Goal: Download file/media

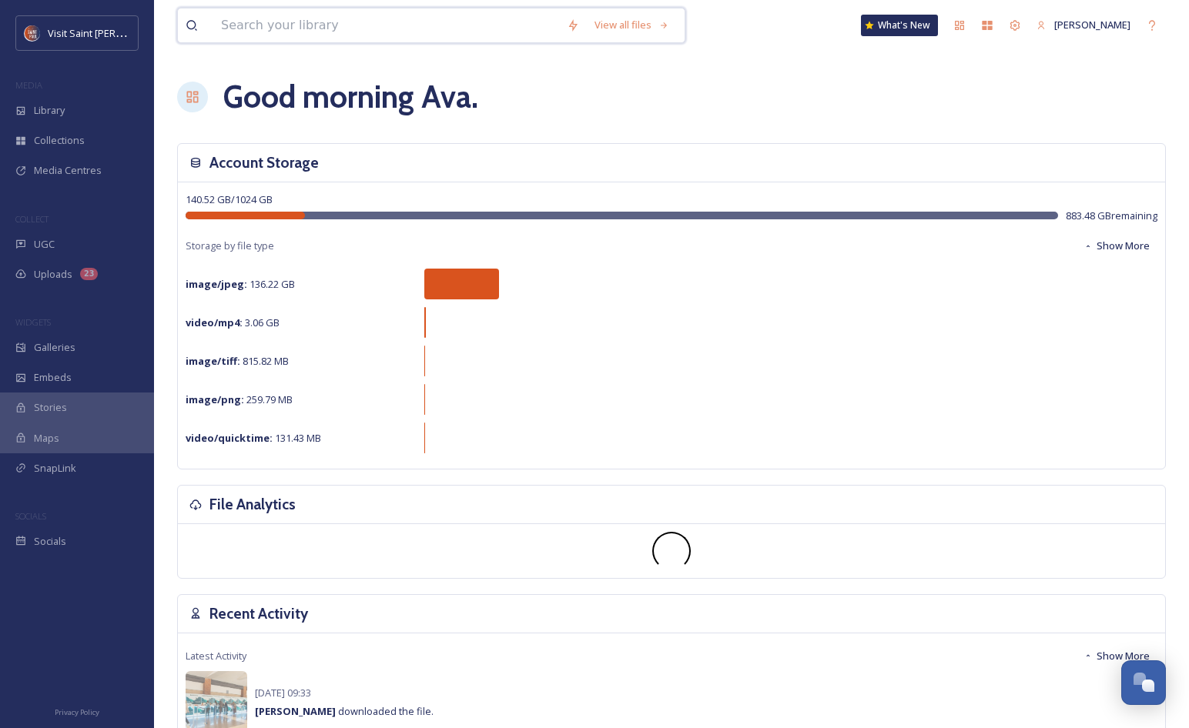
click at [313, 32] on input at bounding box center [386, 25] width 346 height 34
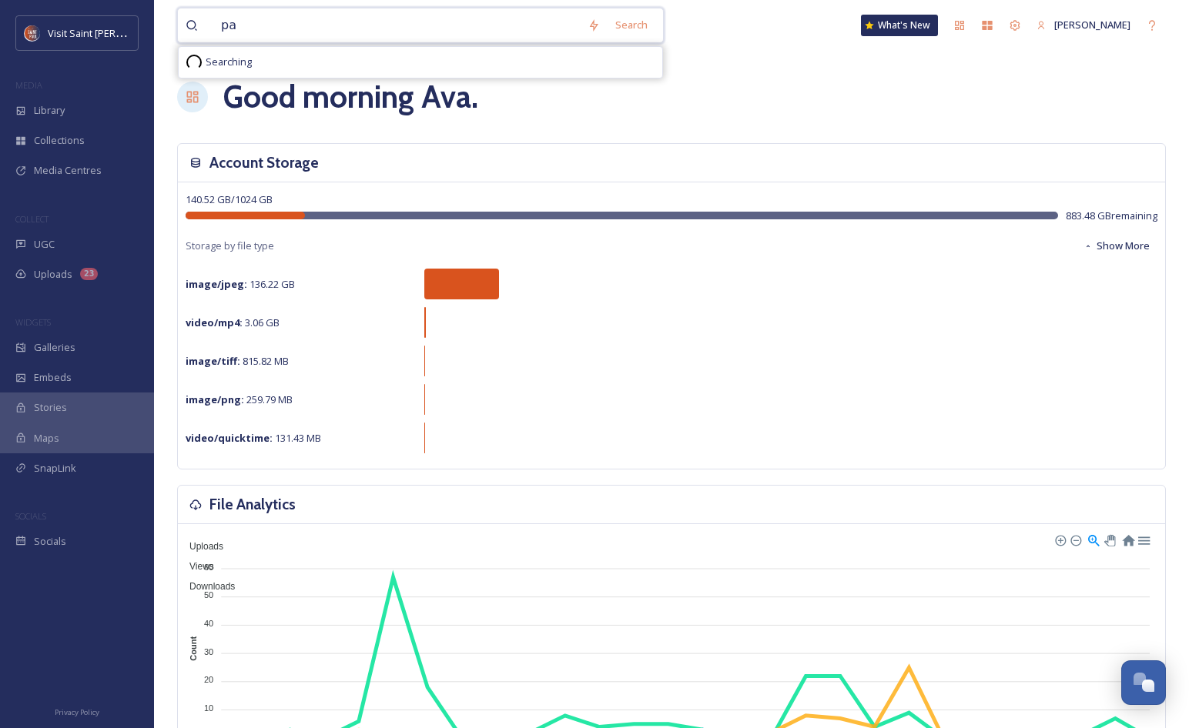
type input "p"
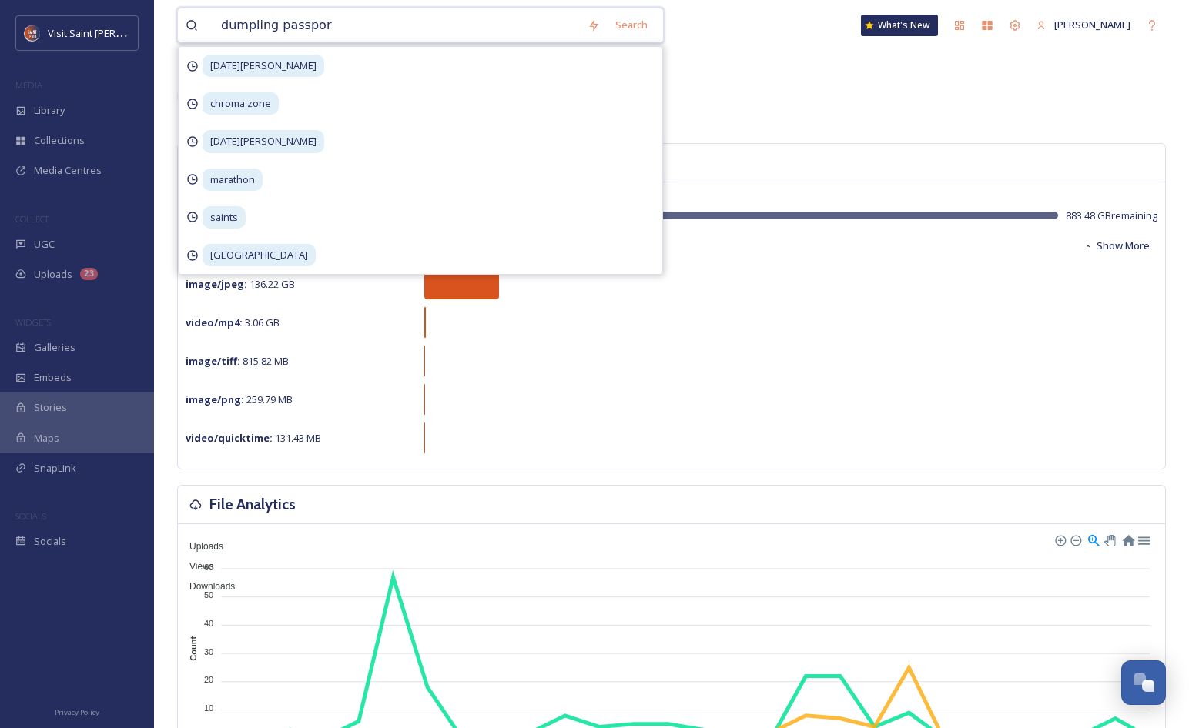
type input "dumpling passport"
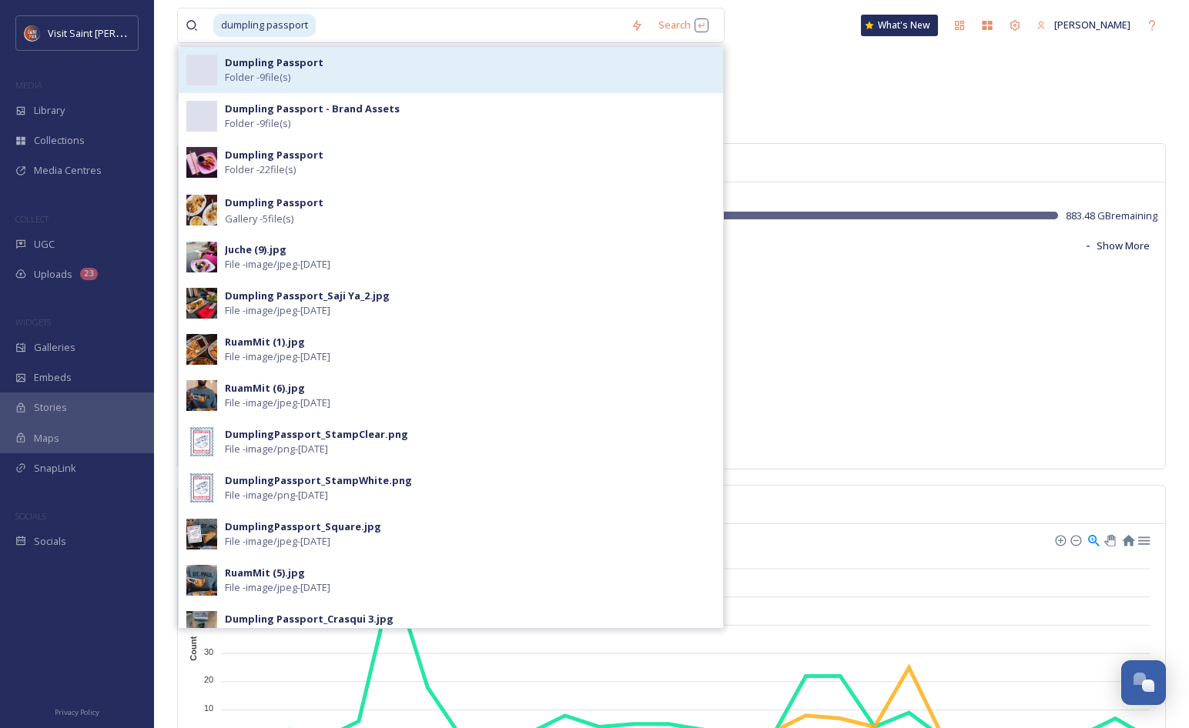
click at [376, 82] on div "Dumpling Passport Folder - 9 file(s)" at bounding box center [470, 69] width 490 height 29
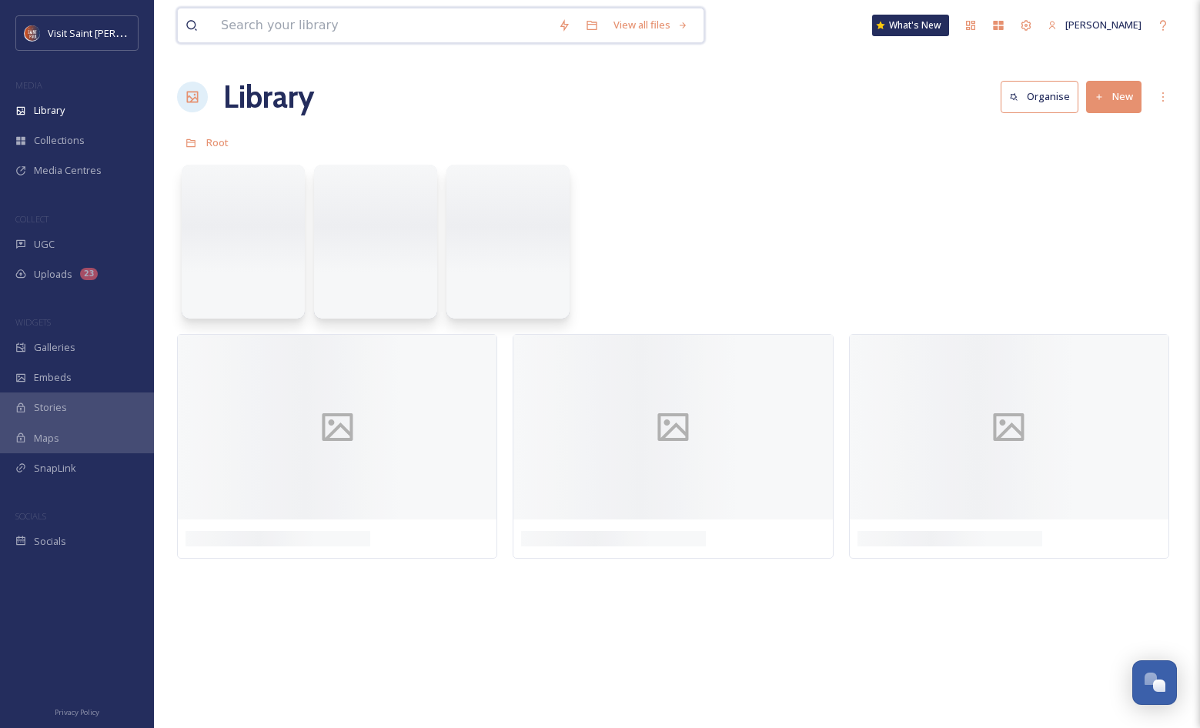
click at [370, 25] on input at bounding box center [381, 25] width 337 height 34
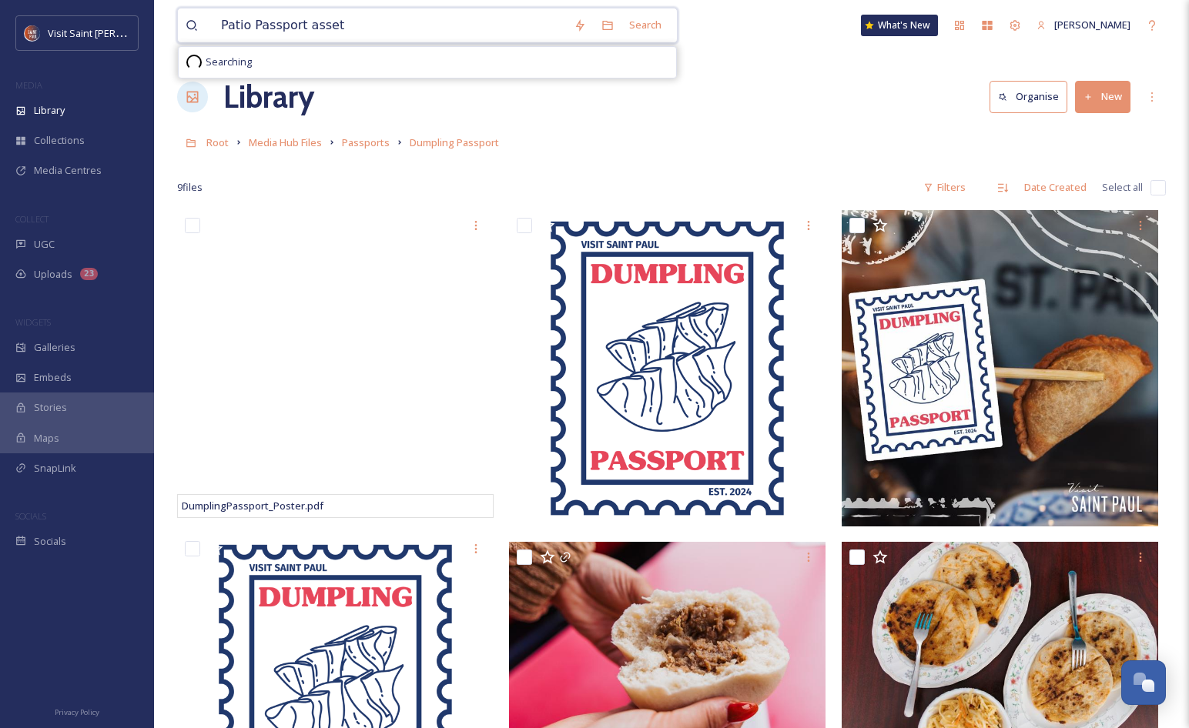
type input "Patio Passport assets"
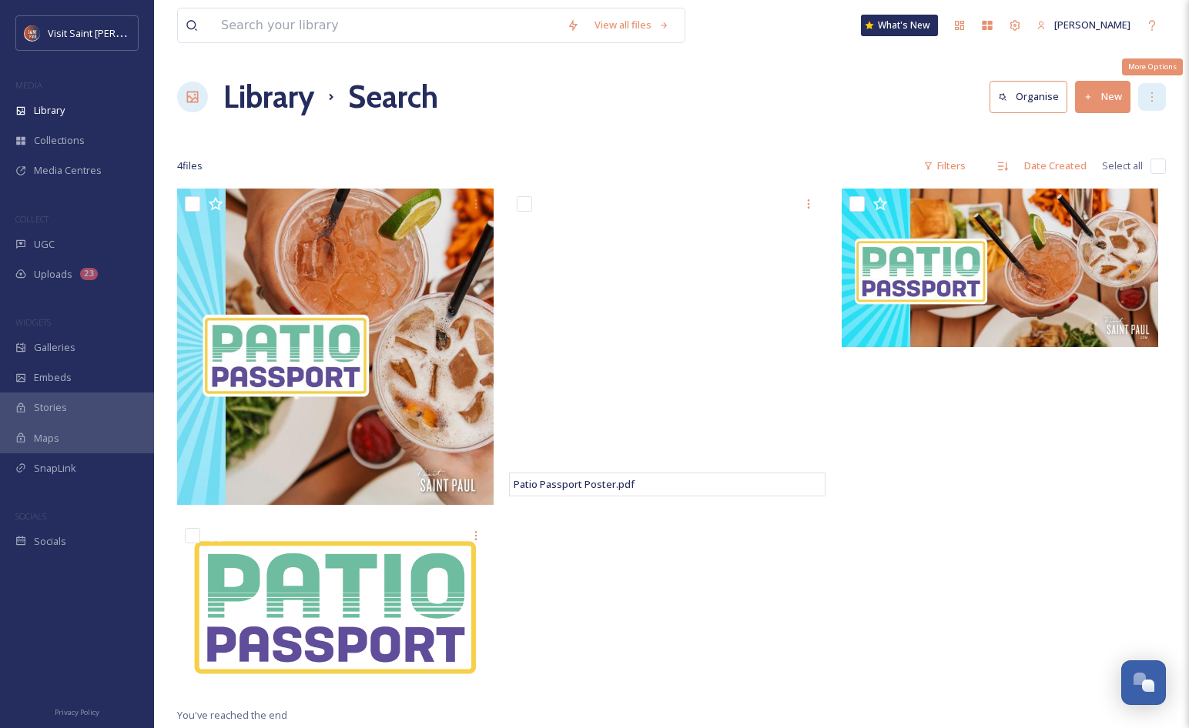
click at [625, 99] on icon at bounding box center [1152, 97] width 12 height 12
click at [625, 115] on div "Library Search Organise New" at bounding box center [671, 97] width 989 height 46
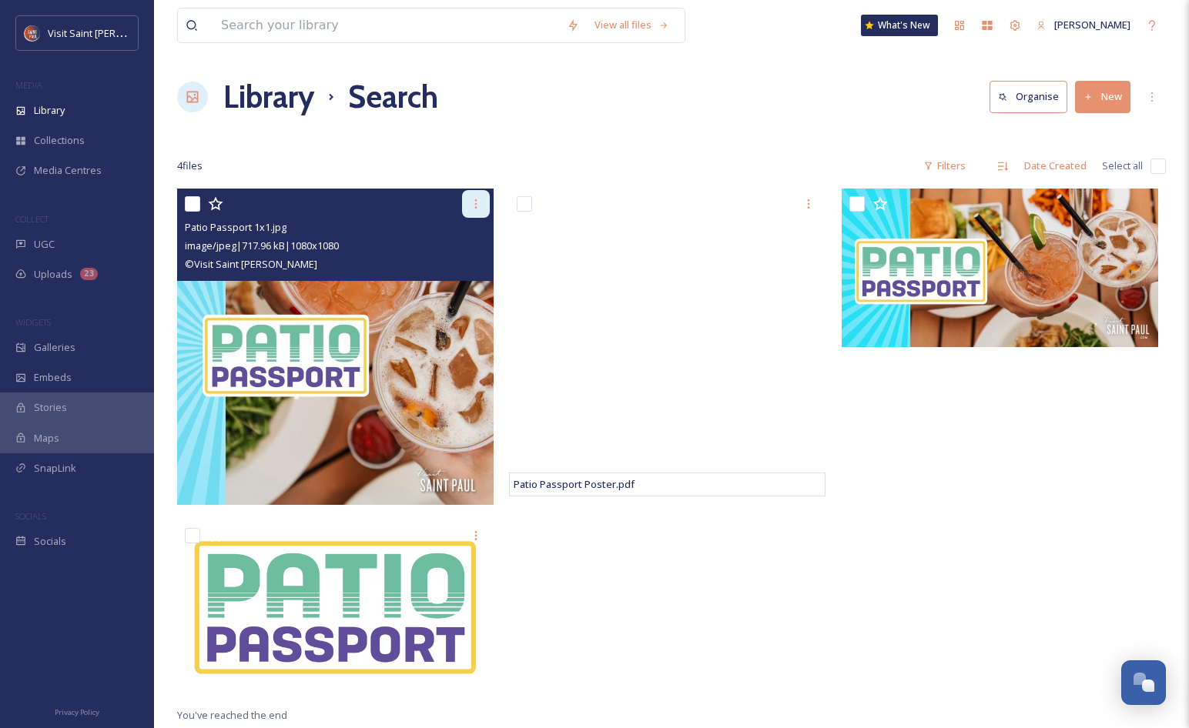
click at [474, 212] on div at bounding box center [476, 204] width 28 height 28
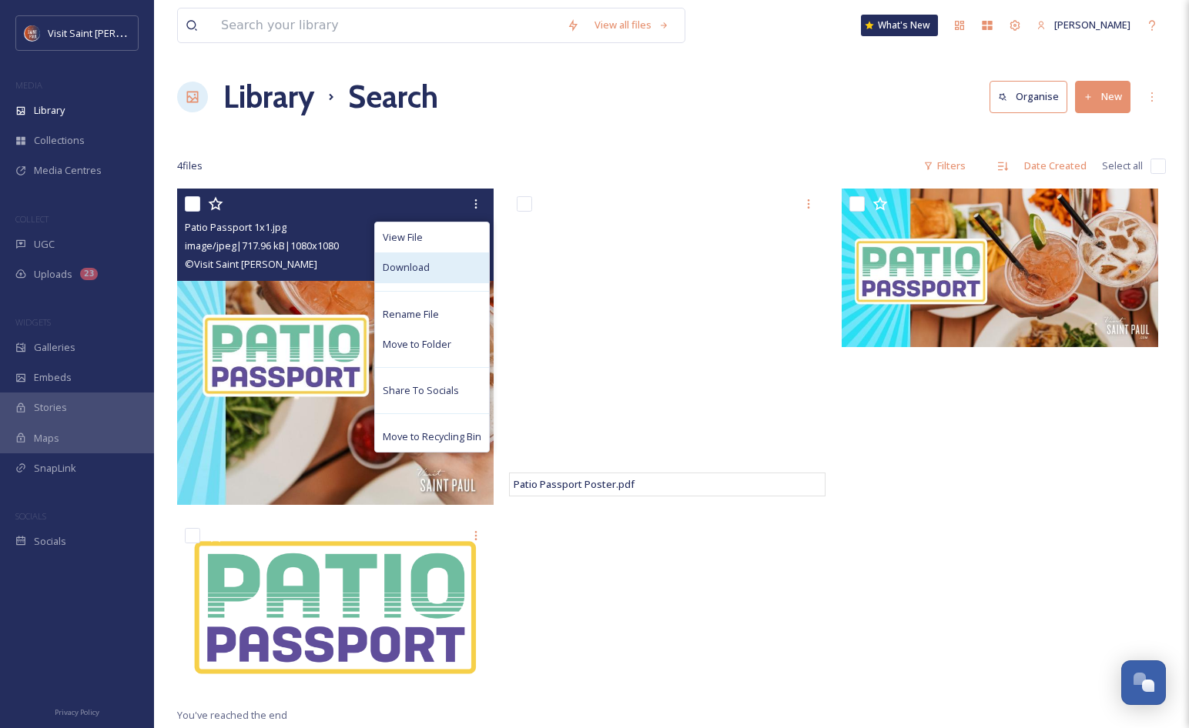
click at [447, 272] on div "Download" at bounding box center [432, 268] width 114 height 30
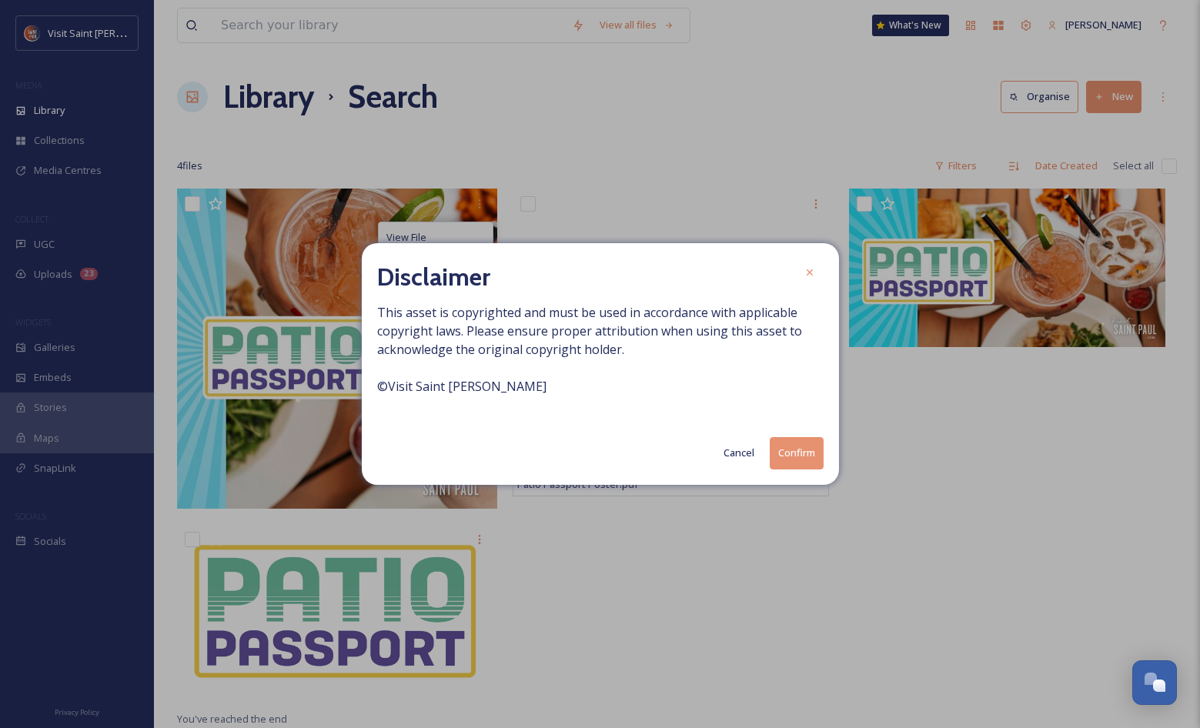
click at [625, 282] on button "Confirm" at bounding box center [797, 453] width 54 height 32
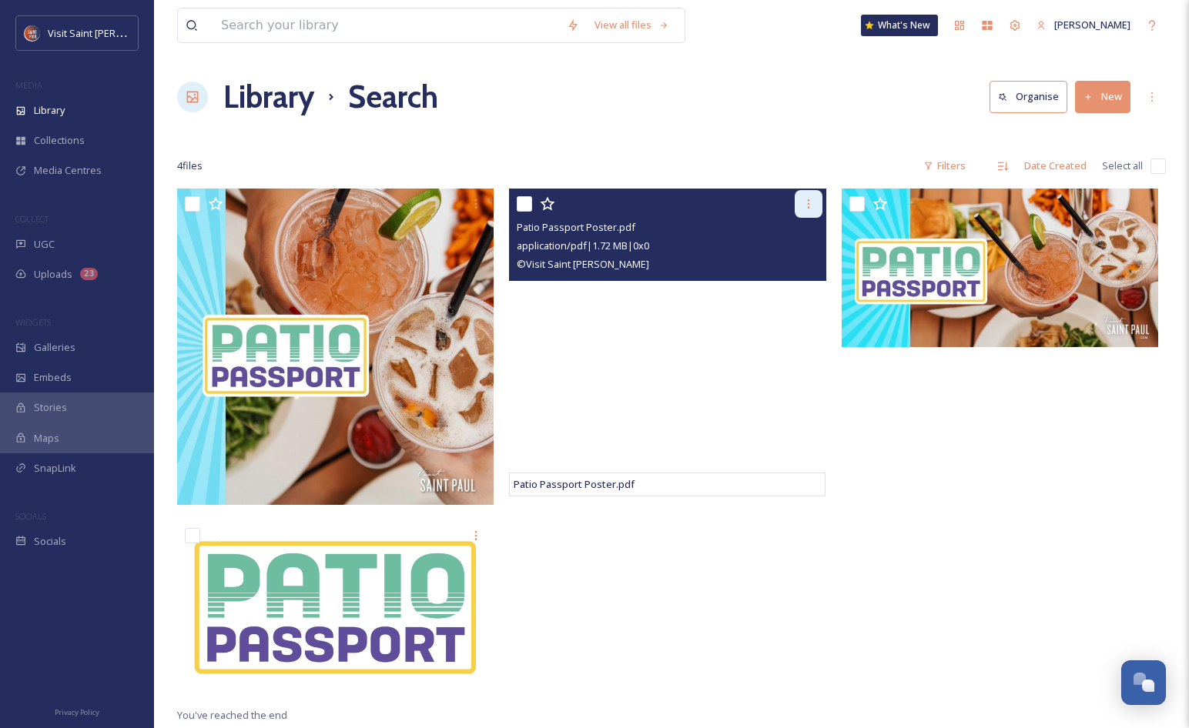
click at [625, 203] on icon at bounding box center [808, 204] width 12 height 12
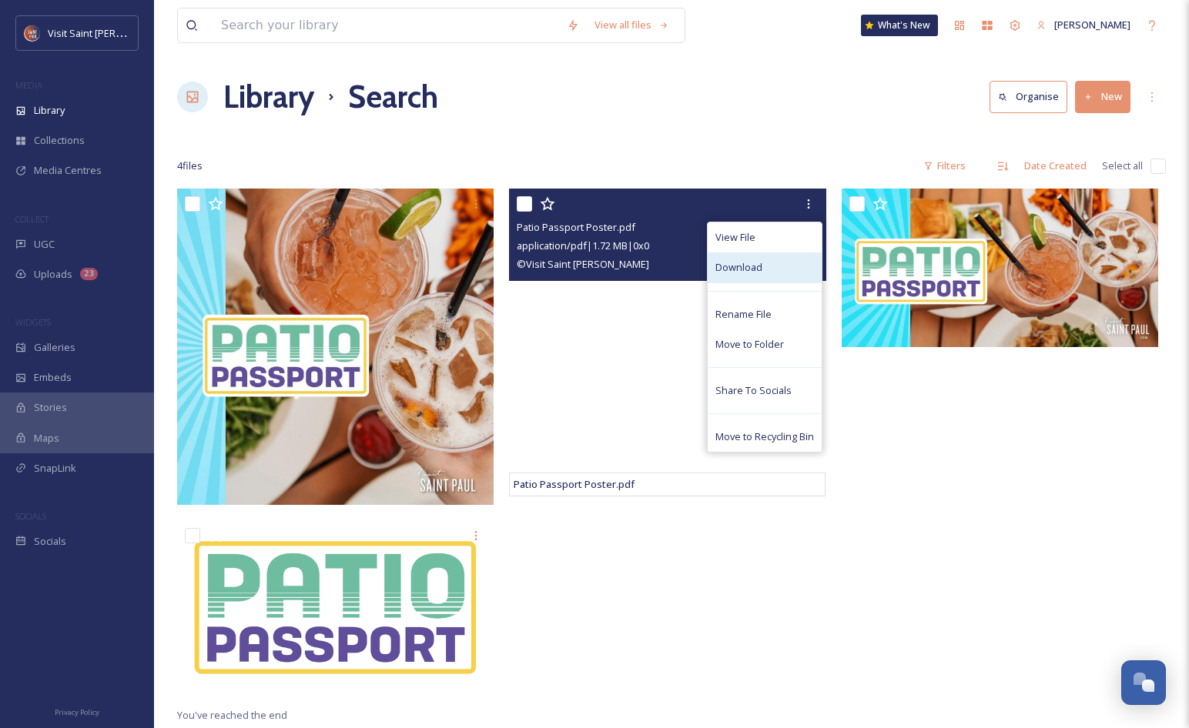
click at [625, 273] on div "Download" at bounding box center [765, 268] width 114 height 30
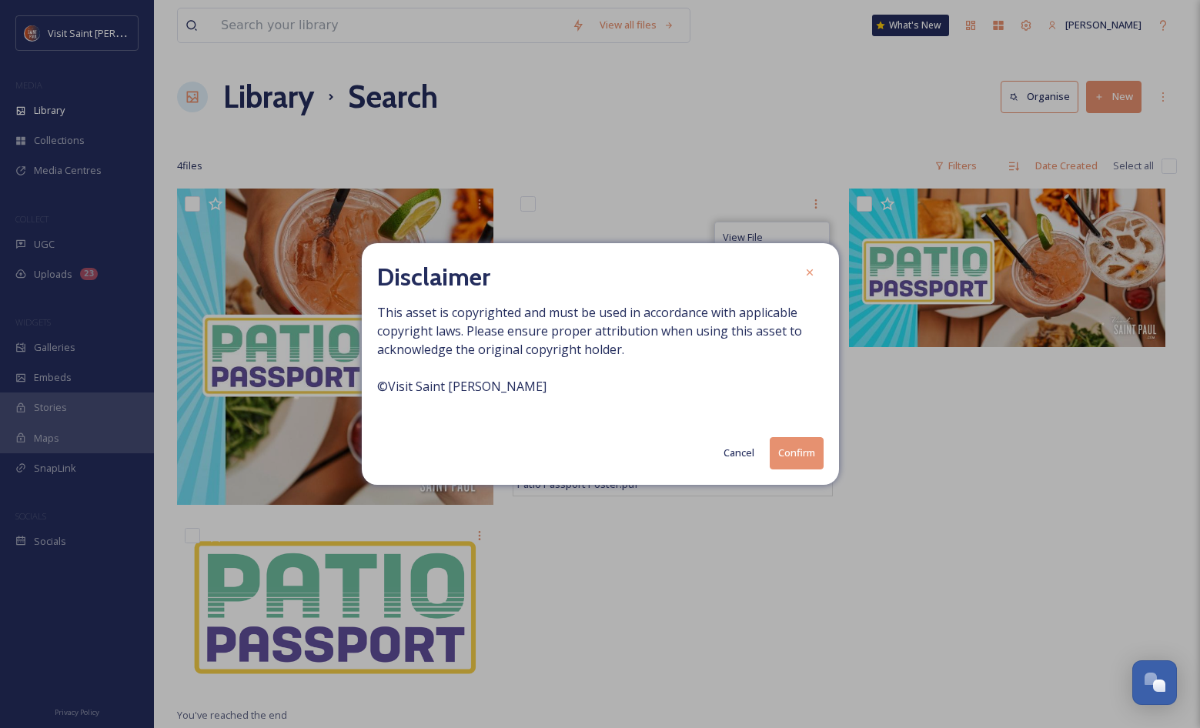
click at [625, 282] on button "Confirm" at bounding box center [797, 453] width 54 height 32
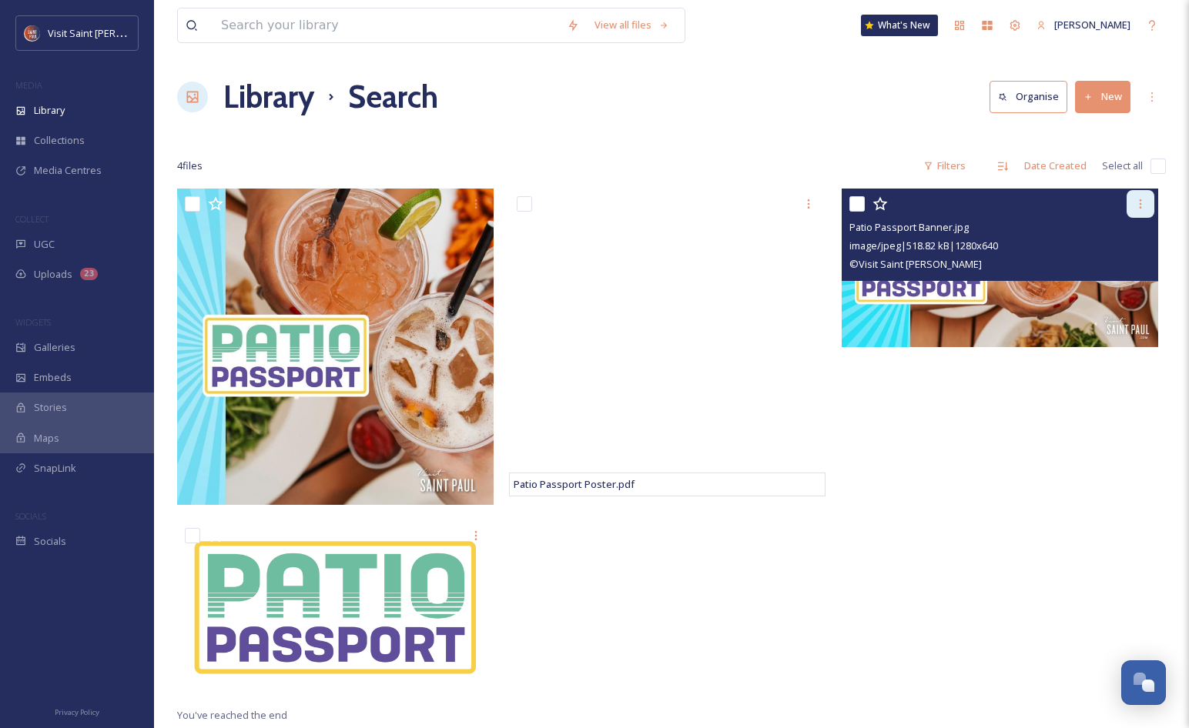
click at [625, 202] on icon at bounding box center [1140, 204] width 12 height 12
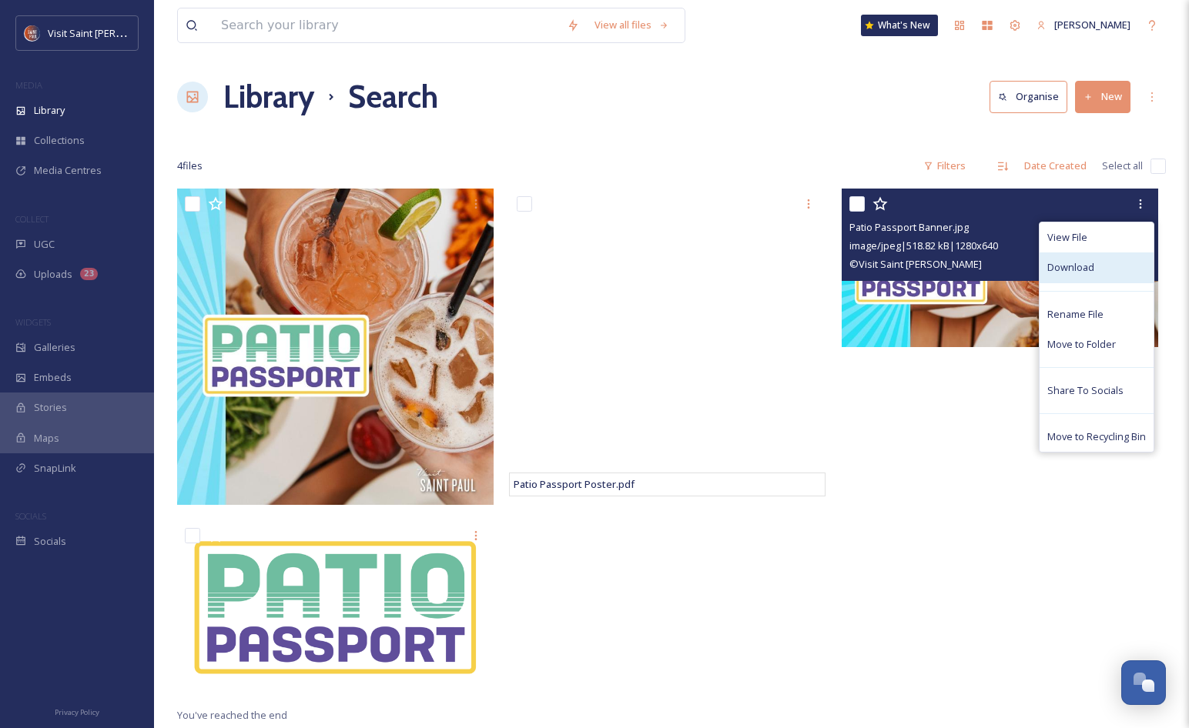
click at [625, 262] on div "Download" at bounding box center [1096, 268] width 114 height 30
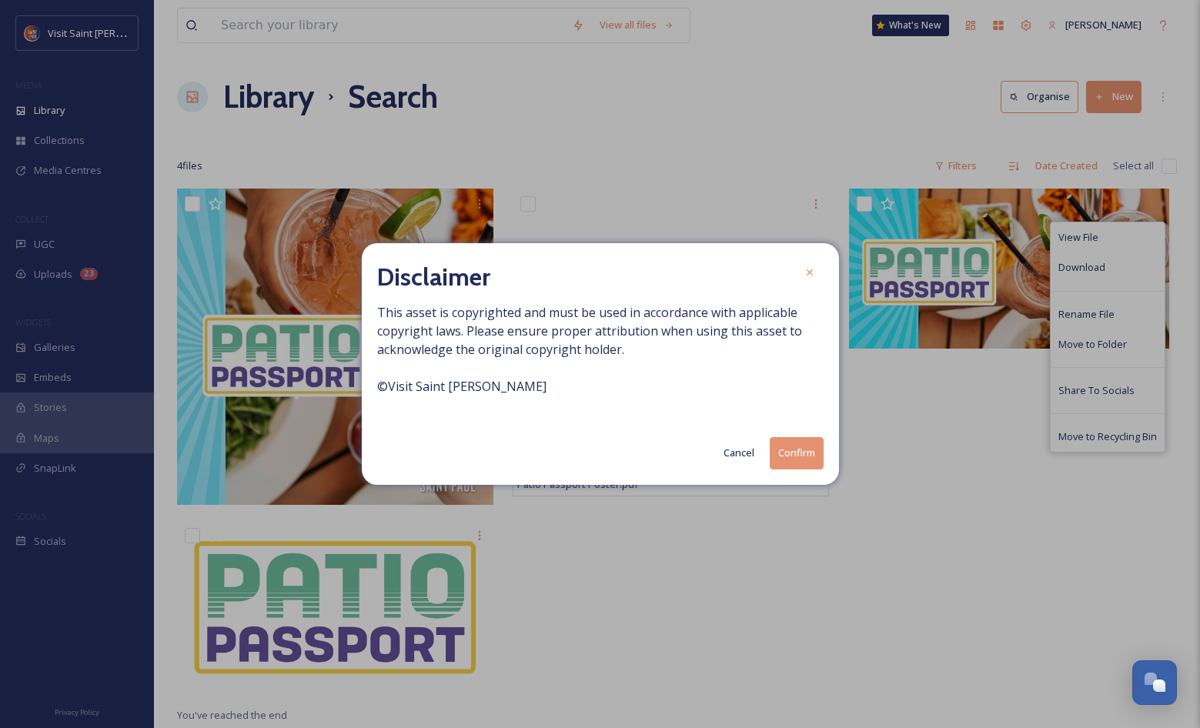
click at [625, 282] on button "Confirm" at bounding box center [797, 453] width 54 height 32
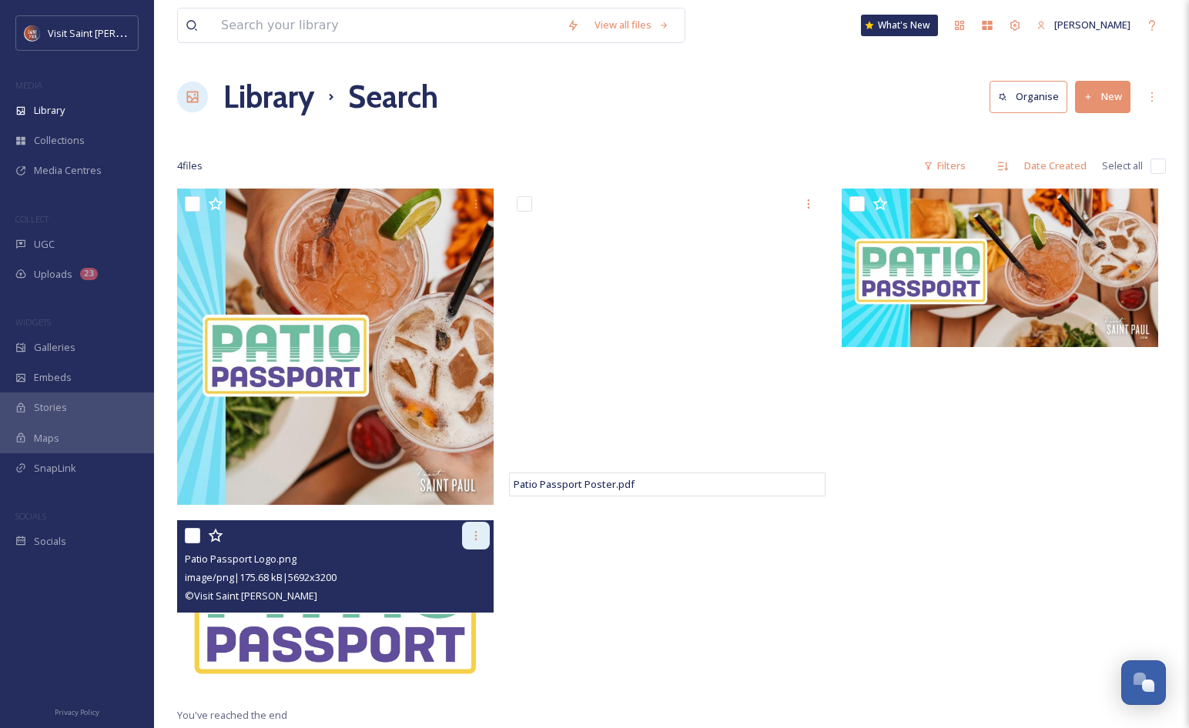
click at [472, 282] on icon at bounding box center [476, 536] width 12 height 12
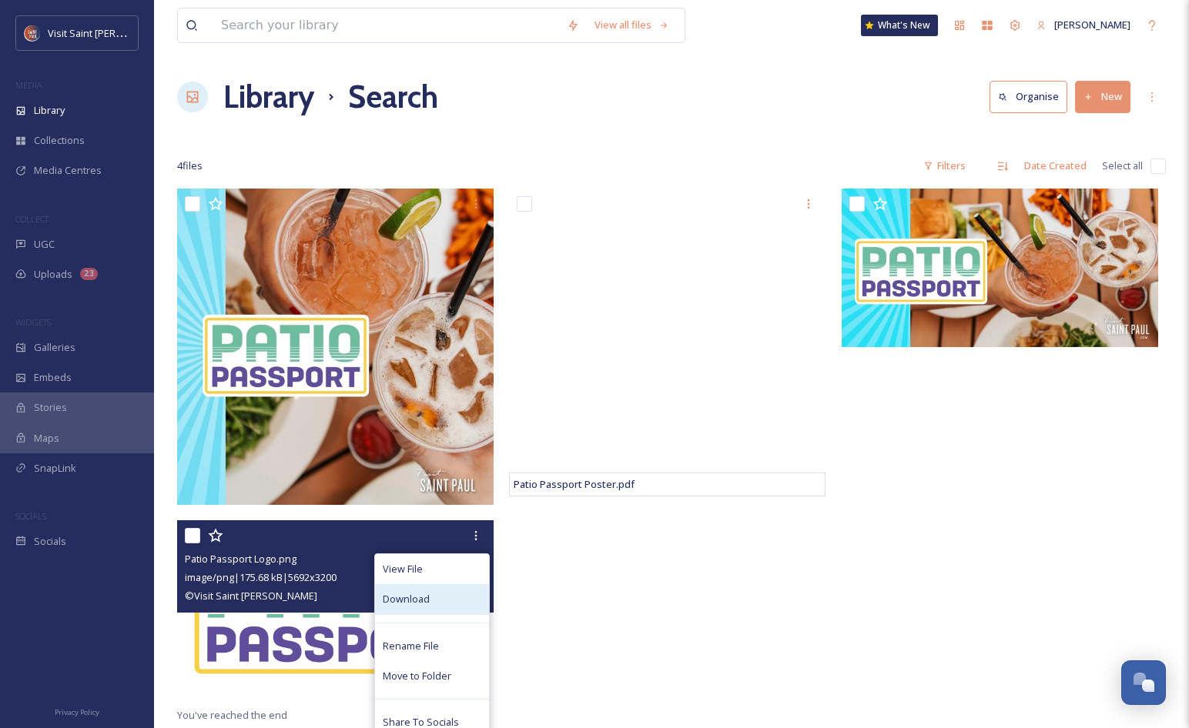
click at [439, 282] on div "Download" at bounding box center [432, 599] width 114 height 30
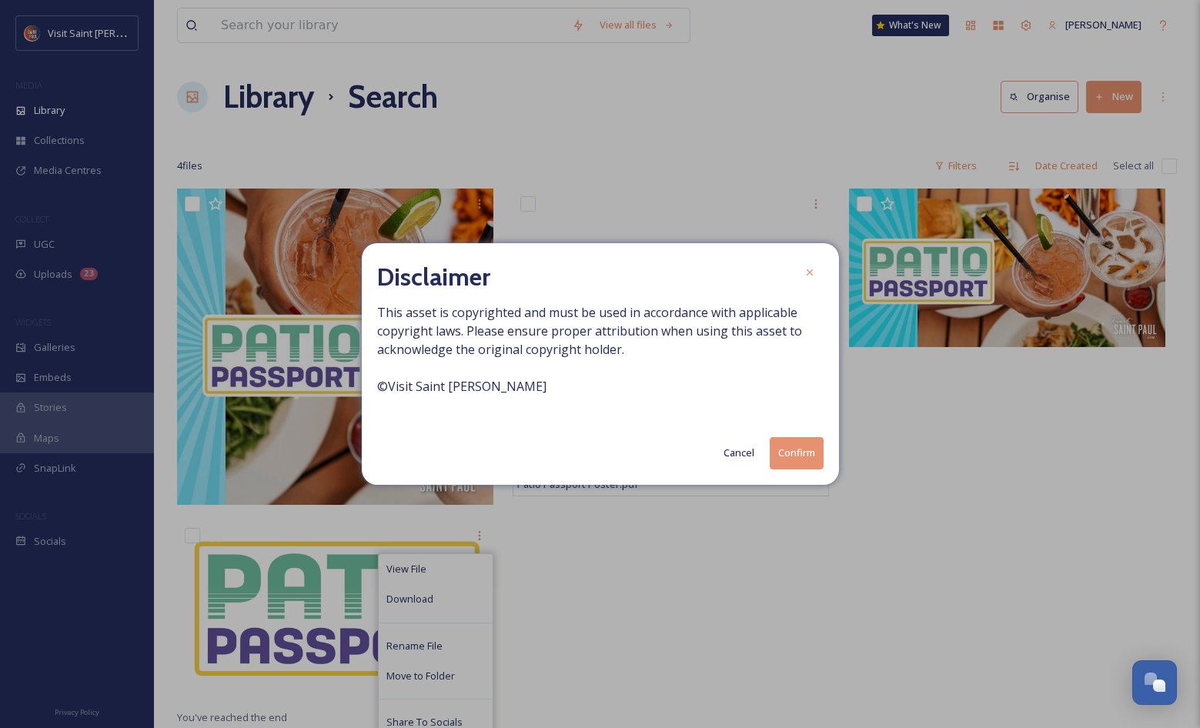
click at [625, 282] on button "Confirm" at bounding box center [797, 453] width 54 height 32
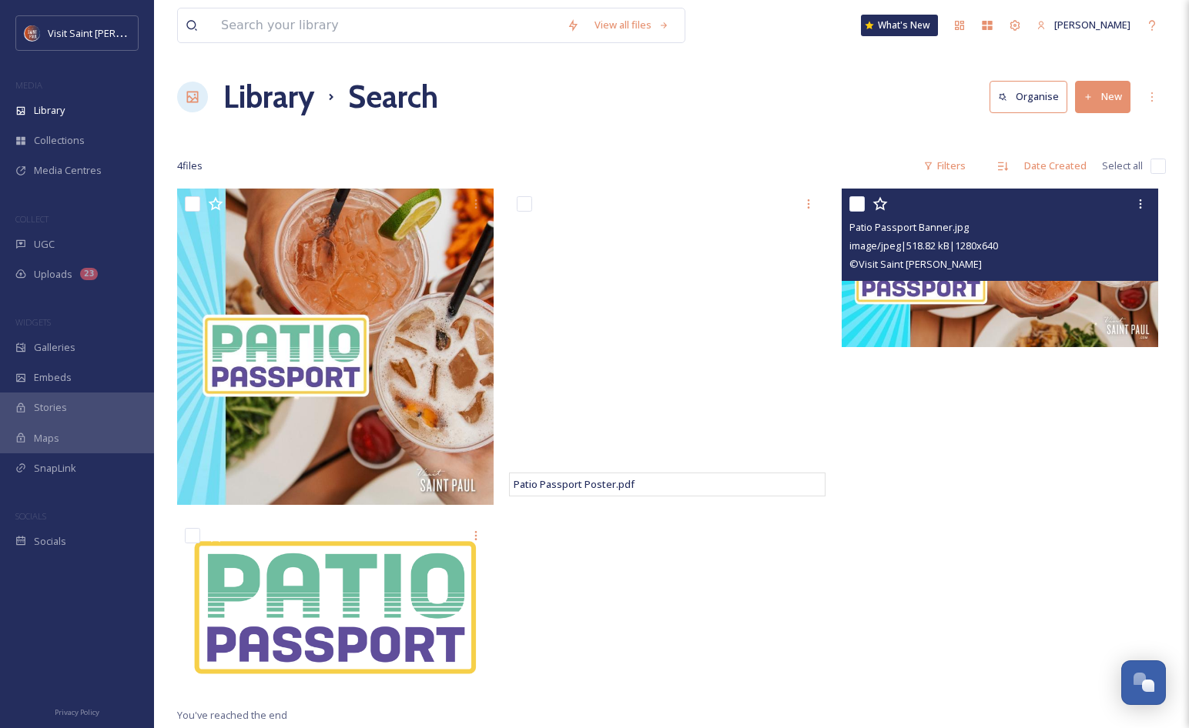
click at [625, 282] on img at bounding box center [1000, 268] width 316 height 159
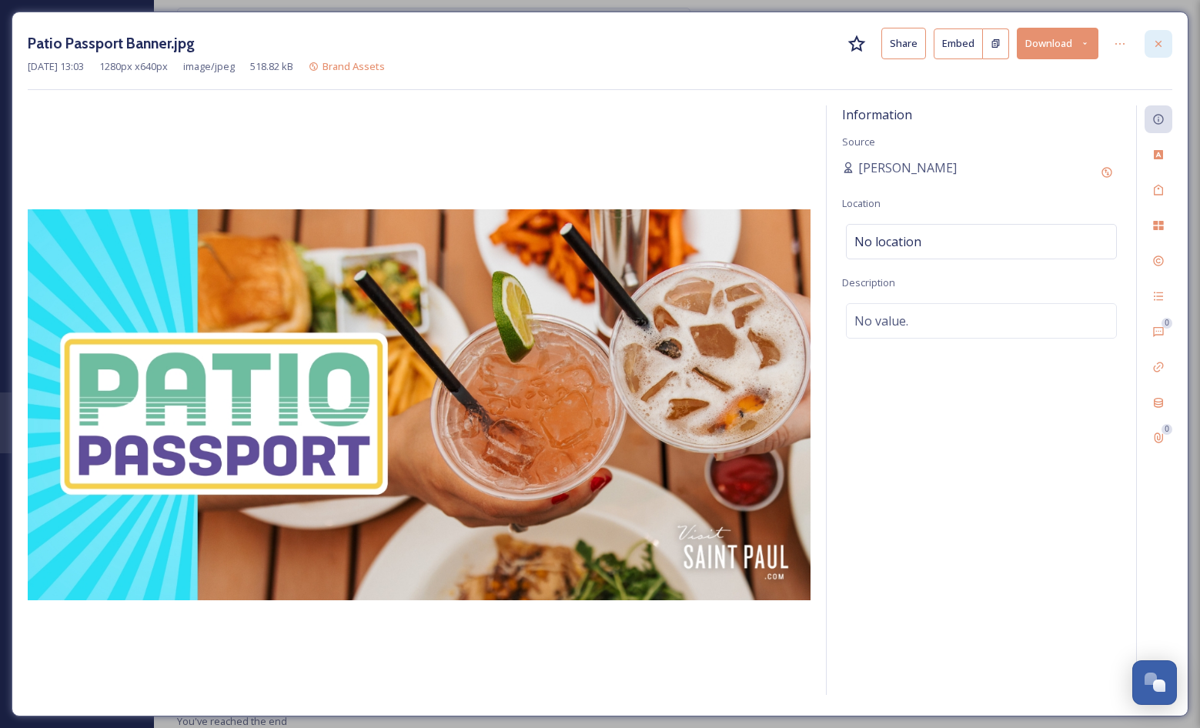
click at [625, 49] on icon at bounding box center [1159, 44] width 12 height 12
